Goal: Complete application form

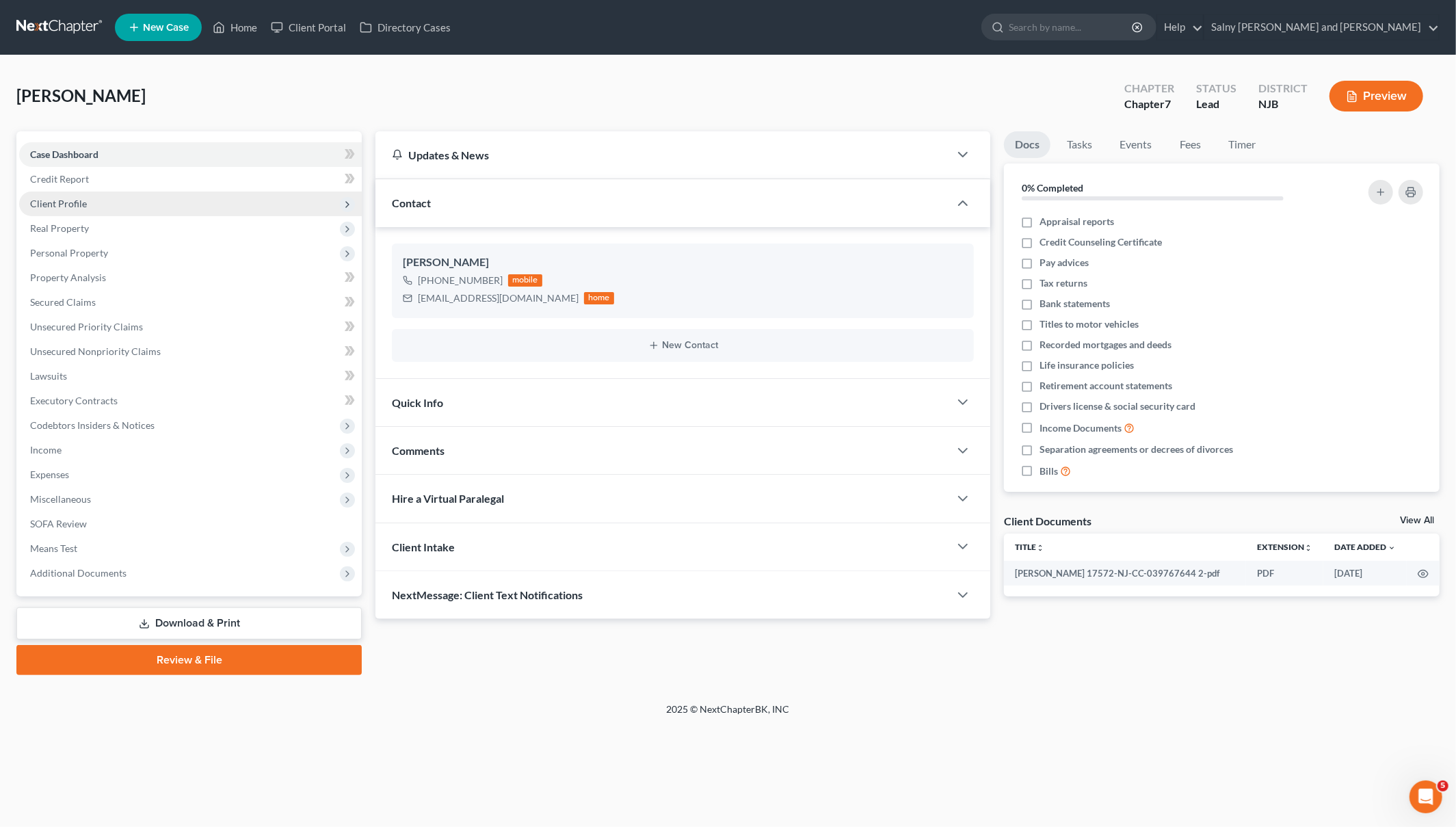
click at [188, 198] on span "Client Profile" at bounding box center [191, 204] width 343 height 24
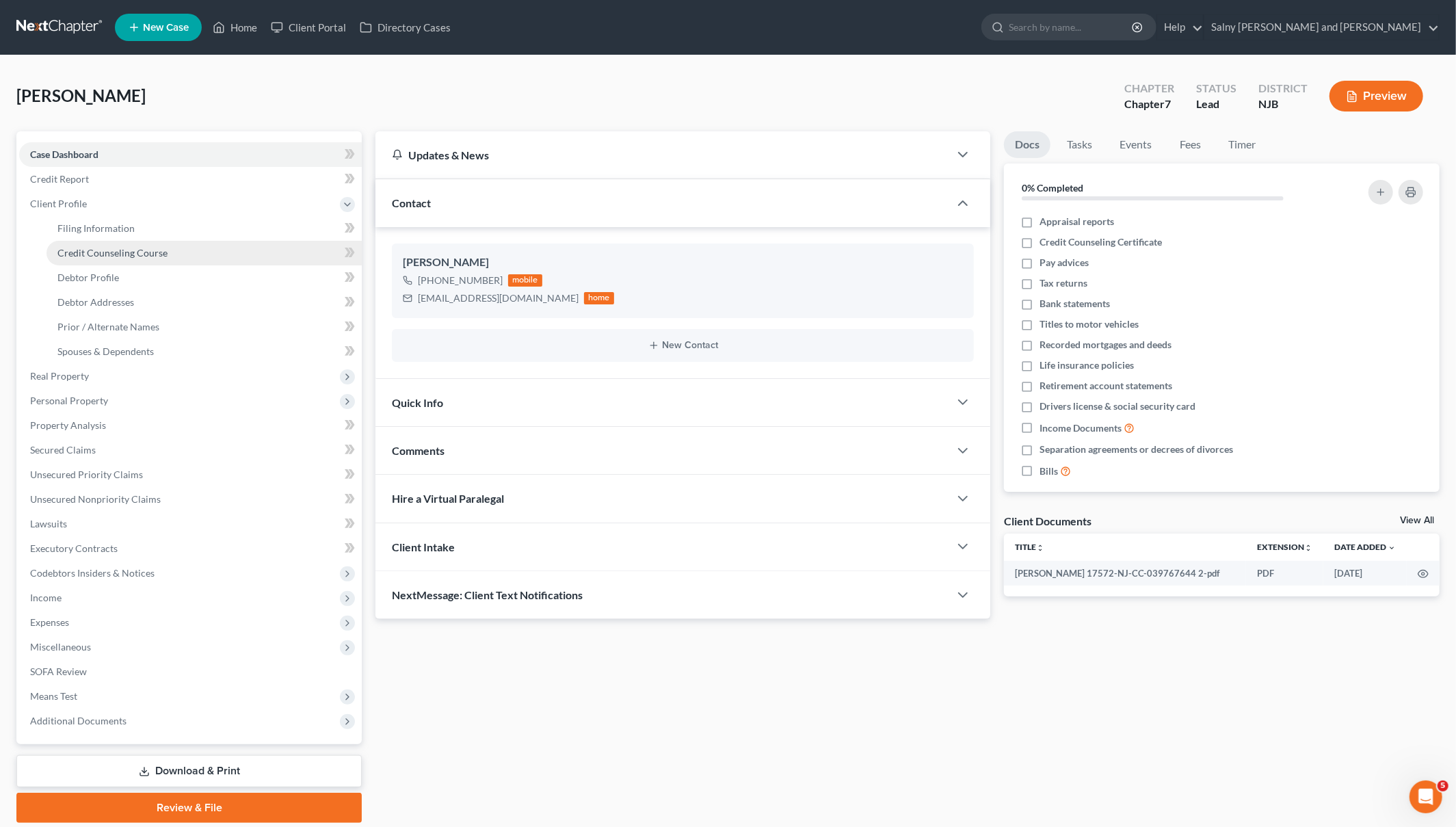
click at [175, 241] on link "Credit Counseling Course" at bounding box center [204, 253] width 315 height 24
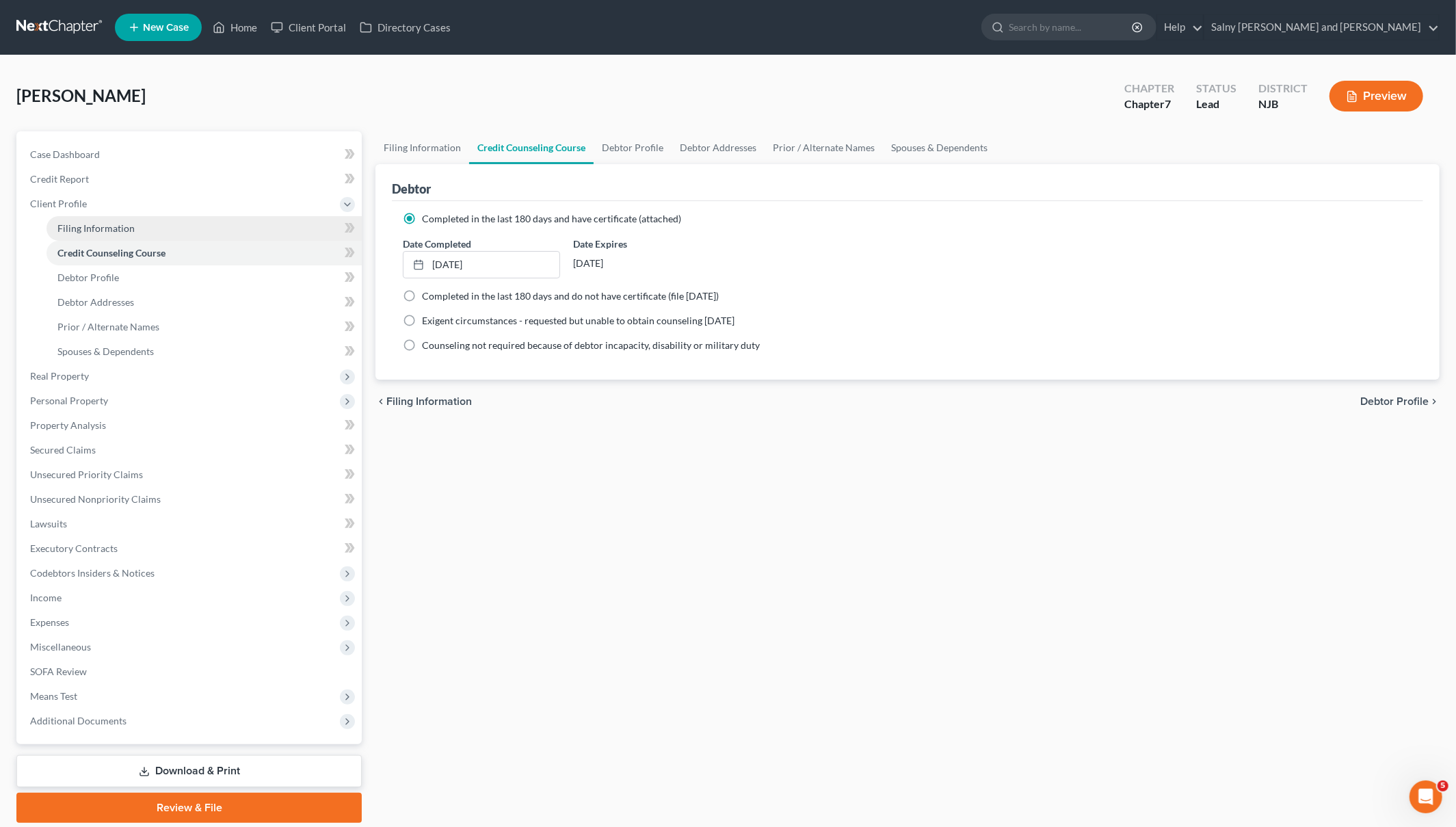
click at [175, 228] on link "Filing Information" at bounding box center [204, 228] width 315 height 24
select select "1"
select select "0"
select select "51"
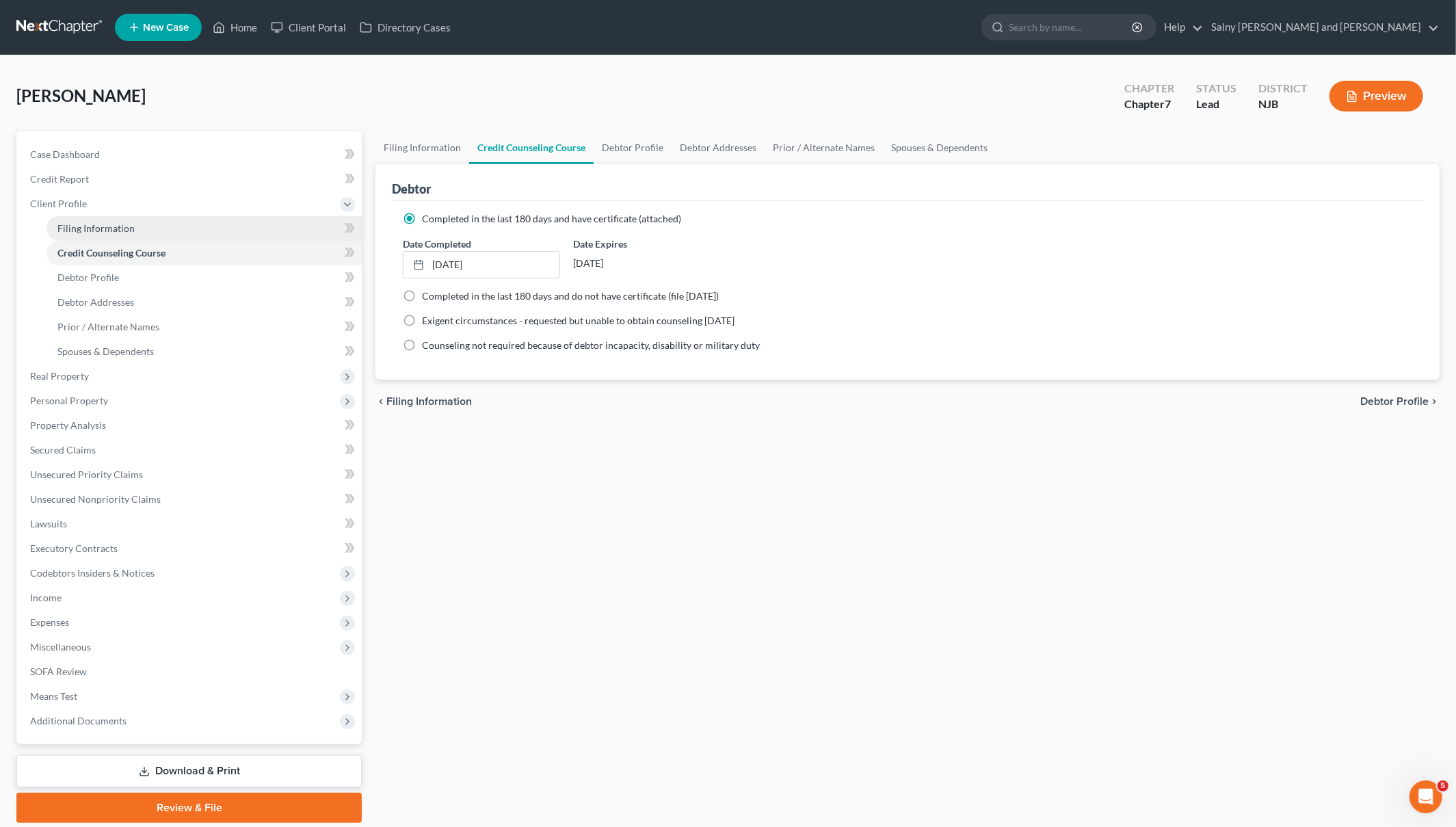
select select "0"
